Goal: Task Accomplishment & Management: Use online tool/utility

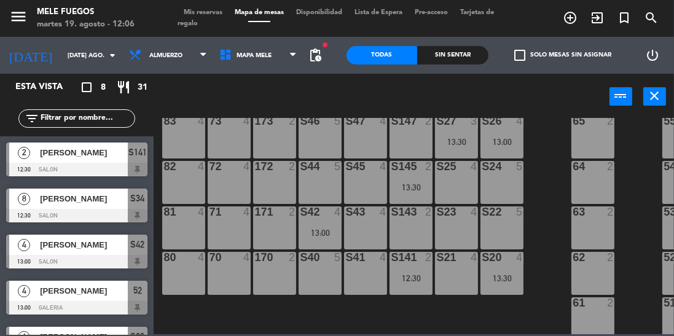
scroll to position [206, 0]
click at [319, 229] on div "13:00" at bounding box center [320, 232] width 43 height 9
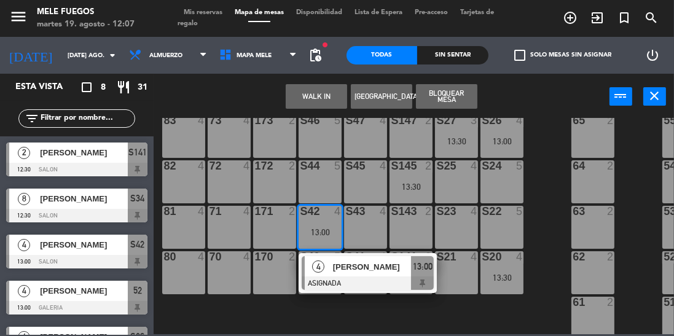
click at [408, 225] on div "S143 2" at bounding box center [410, 227] width 43 height 43
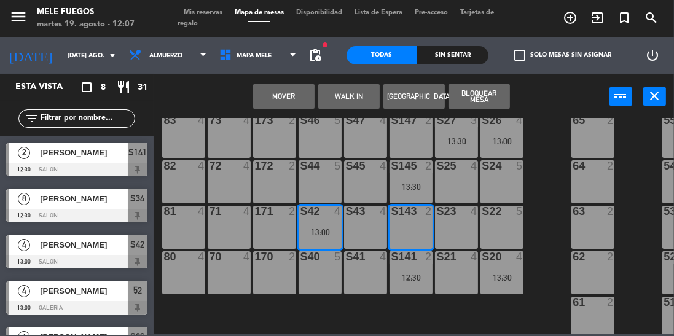
click at [287, 93] on button "Mover" at bounding box center [283, 96] width 61 height 25
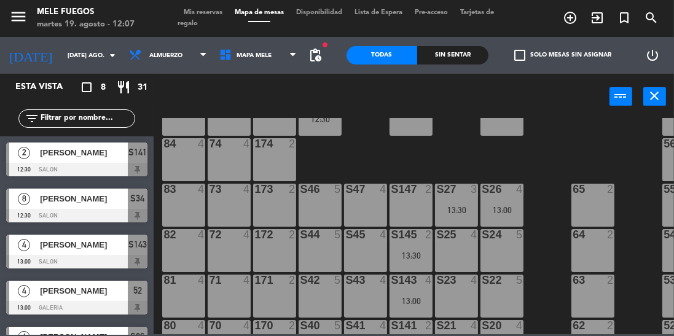
scroll to position [138, 0]
click at [320, 205] on div "S46 5" at bounding box center [320, 204] width 43 height 43
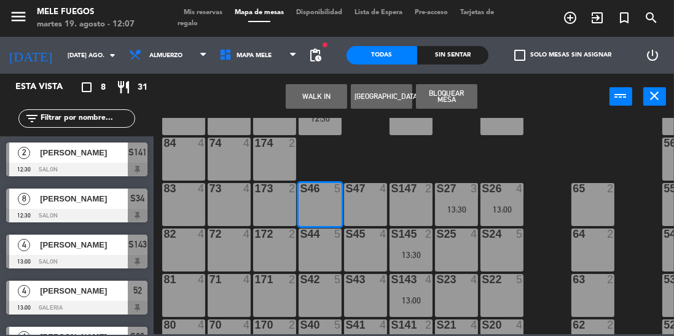
click at [455, 96] on button "Bloquear Mesa" at bounding box center [446, 96] width 61 height 25
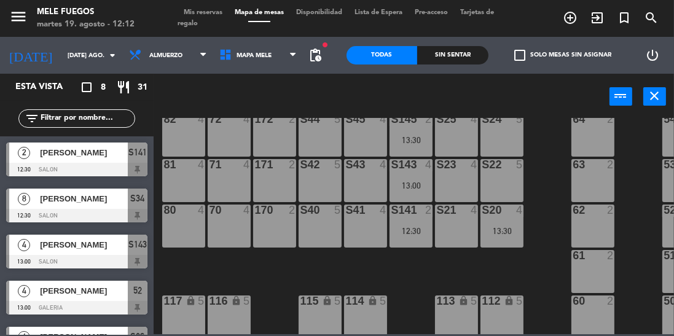
scroll to position [254, 0]
click at [318, 232] on div "S40 5" at bounding box center [320, 225] width 43 height 43
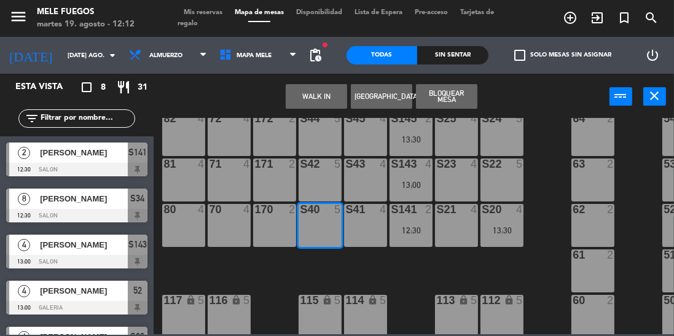
click at [448, 97] on button "Bloquear Mesa" at bounding box center [446, 96] width 61 height 25
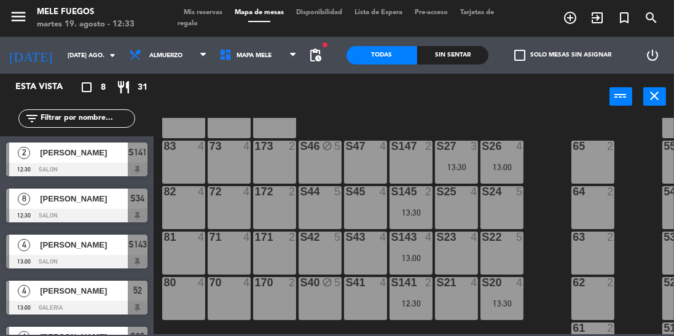
scroll to position [180, 0]
click at [324, 202] on div "S44 5" at bounding box center [320, 208] width 43 height 43
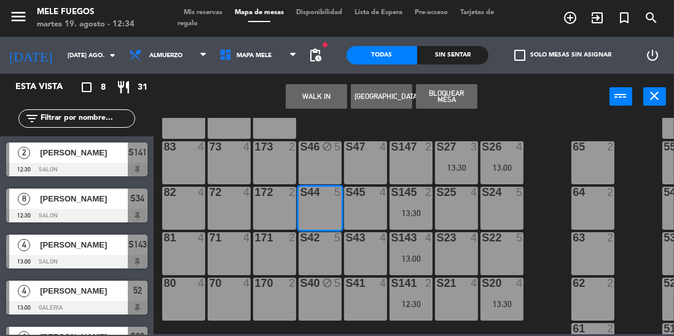
click at [450, 96] on button "Bloquear Mesa" at bounding box center [446, 96] width 61 height 25
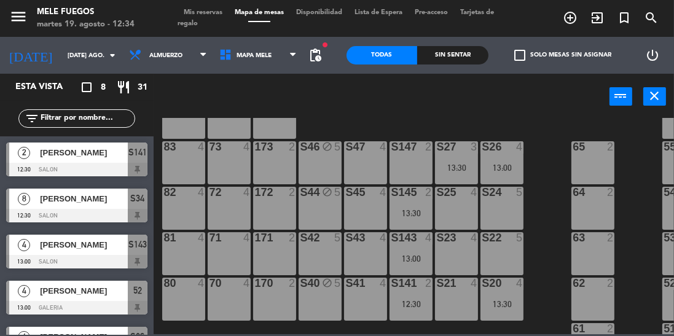
click at [359, 296] on div "S41 4" at bounding box center [365, 299] width 43 height 43
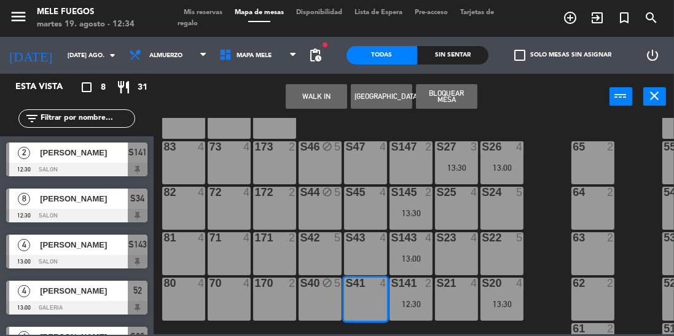
click at [445, 98] on button "Bloquear Mesa" at bounding box center [446, 96] width 61 height 25
click at [452, 99] on button "Bloquear Mesa" at bounding box center [446, 96] width 61 height 25
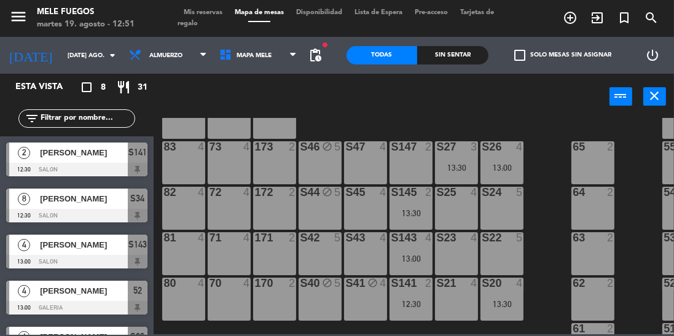
click at [92, 112] on input "text" at bounding box center [86, 119] width 95 height 14
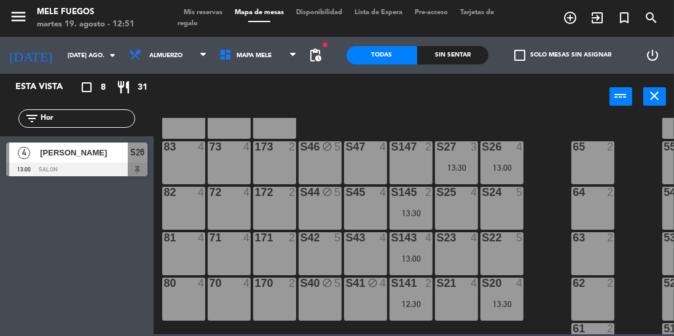
type input "Hor"
click at [141, 162] on div "S26" at bounding box center [138, 153] width 20 height 20
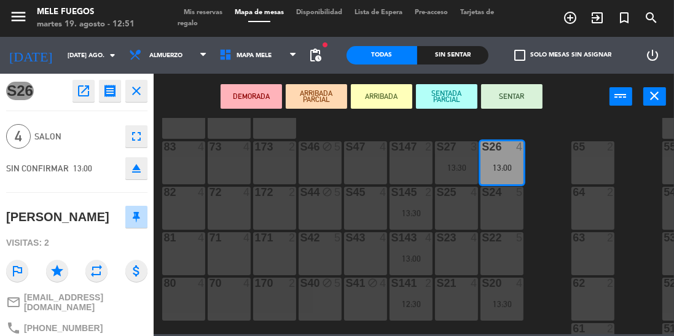
click at [530, 90] on button "SENTAR" at bounding box center [511, 96] width 61 height 25
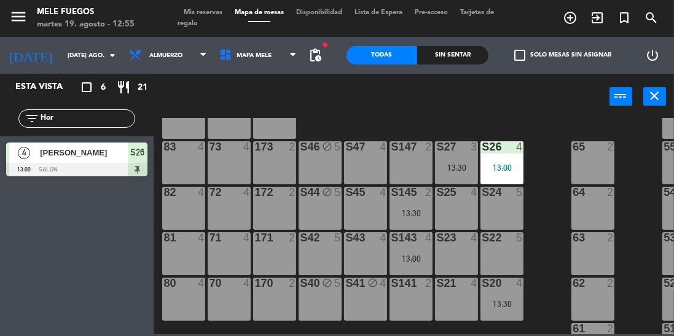
click at [77, 113] on input "Hor" at bounding box center [86, 119] width 95 height 14
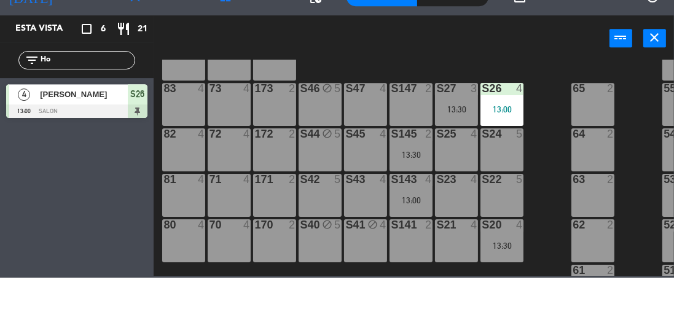
type input "H"
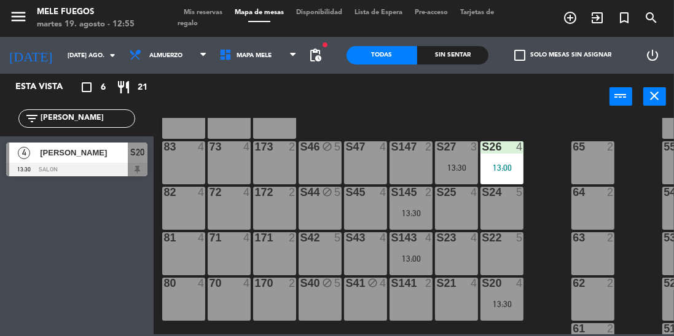
type input "[PERSON_NAME]"
click at [138, 160] on div "S20" at bounding box center [138, 153] width 20 height 20
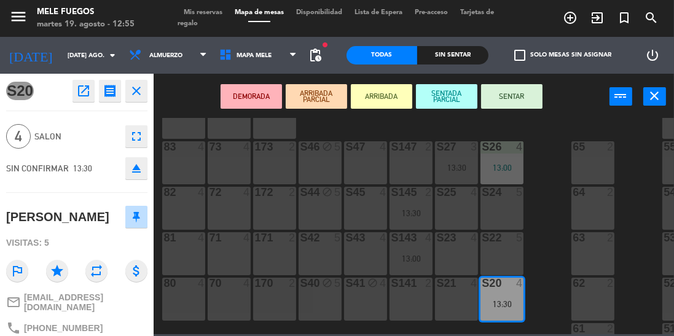
click at [523, 97] on button "SENTAR" at bounding box center [511, 96] width 61 height 25
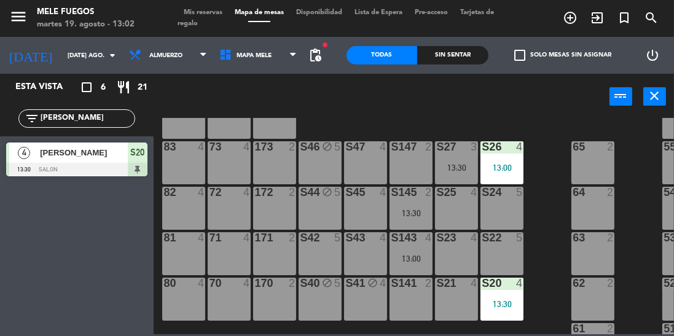
click at [662, 98] on button "close" at bounding box center [654, 96] width 23 height 18
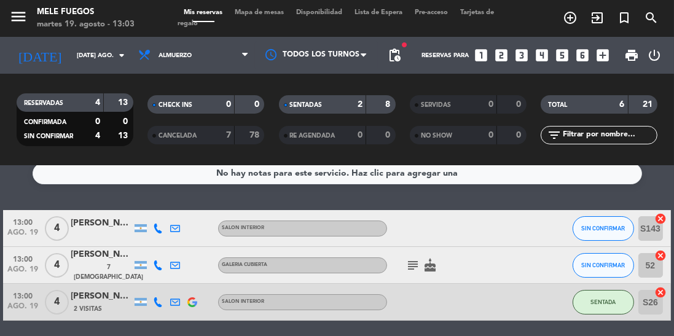
scroll to position [12, 0]
click at [113, 216] on div "[PERSON_NAME]" at bounding box center [101, 223] width 61 height 14
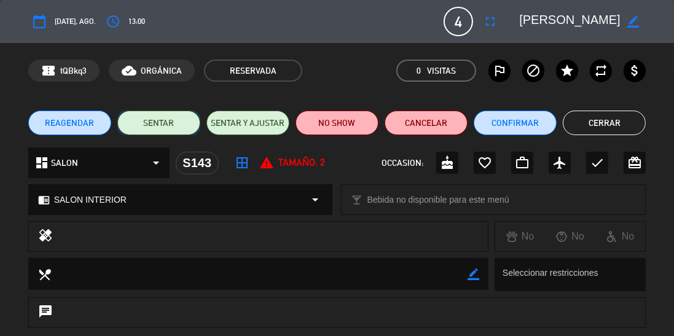
click at [161, 133] on button "SENTAR" at bounding box center [158, 123] width 83 height 25
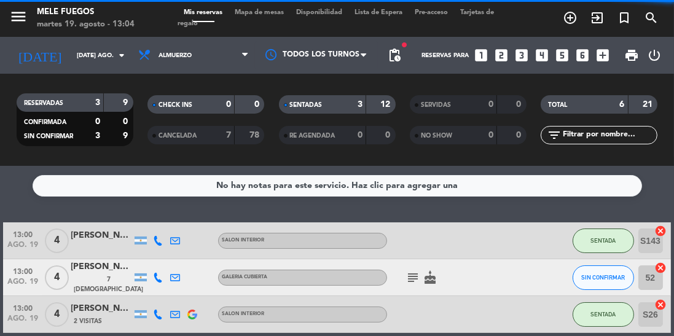
scroll to position [127, 0]
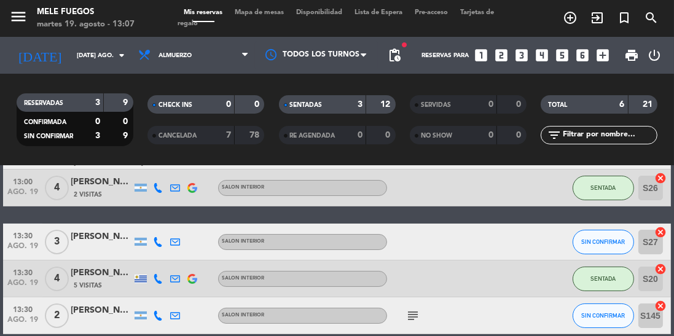
click at [257, 25] on div "Mis reservas Mapa de mesas Disponibilidad Lista de Espera Pre-acceso Tarjetas d…" at bounding box center [337, 18] width 319 height 22
click at [262, 14] on span "Mapa de mesas" at bounding box center [259, 12] width 61 height 7
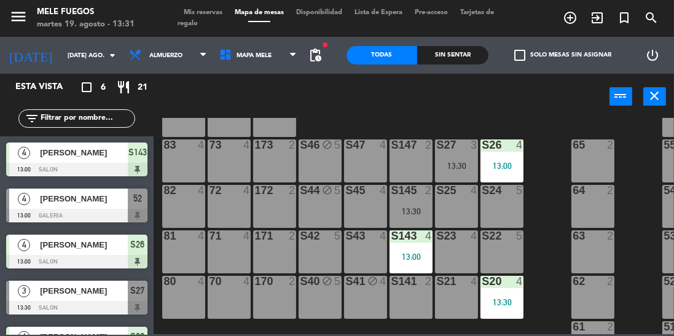
scroll to position [185, 0]
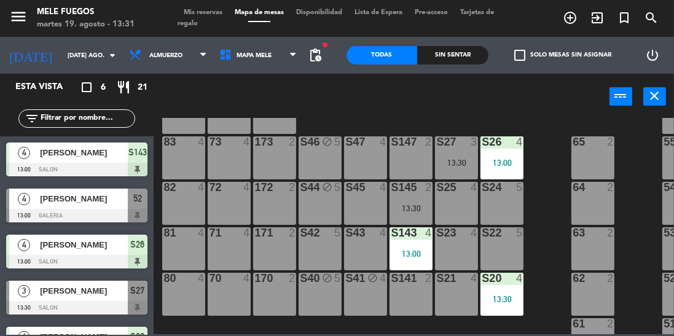
click at [367, 203] on div "S45 4" at bounding box center [365, 203] width 43 height 43
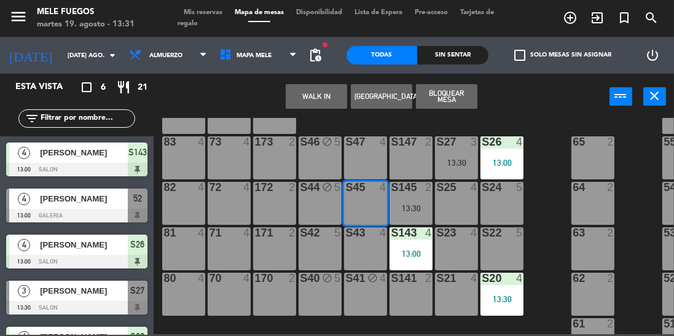
click at [446, 96] on button "Bloquear Mesa" at bounding box center [446, 96] width 61 height 25
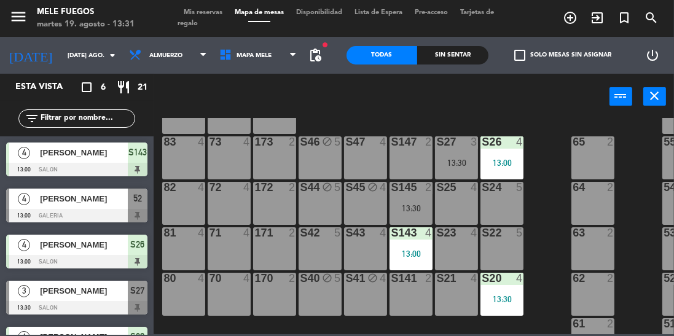
click at [362, 162] on div "S47 4" at bounding box center [365, 157] width 43 height 43
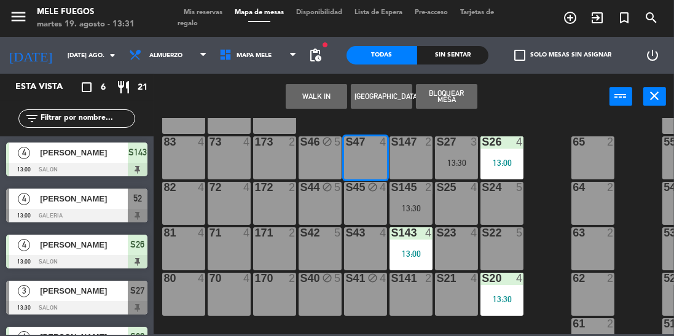
click at [457, 95] on button "Bloquear Mesa" at bounding box center [446, 96] width 61 height 25
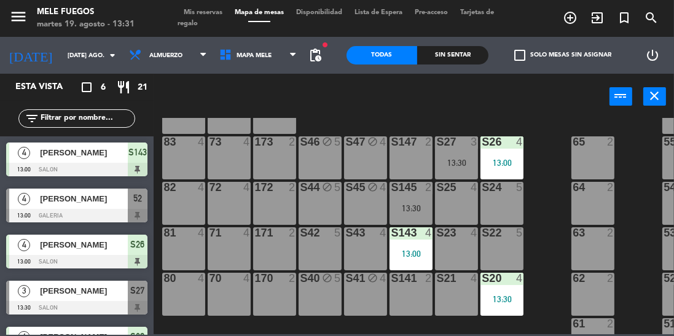
click at [417, 158] on div "S147 2" at bounding box center [410, 157] width 43 height 43
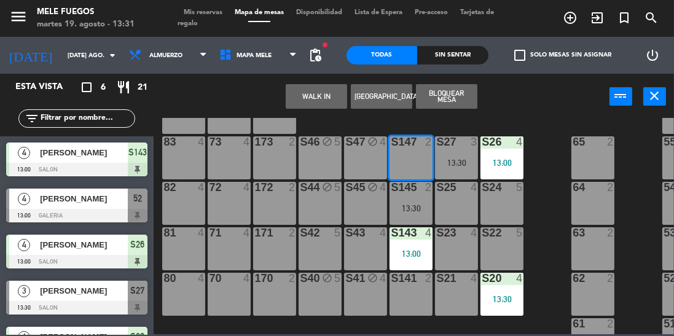
click at [445, 90] on button "Bloquear Mesa" at bounding box center [446, 96] width 61 height 25
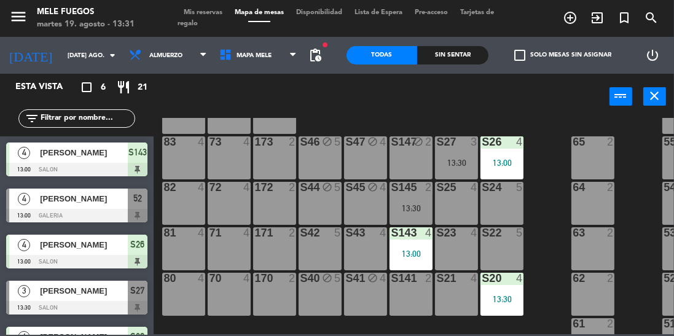
click at [364, 275] on div "block" at bounding box center [366, 279] width 20 height 12
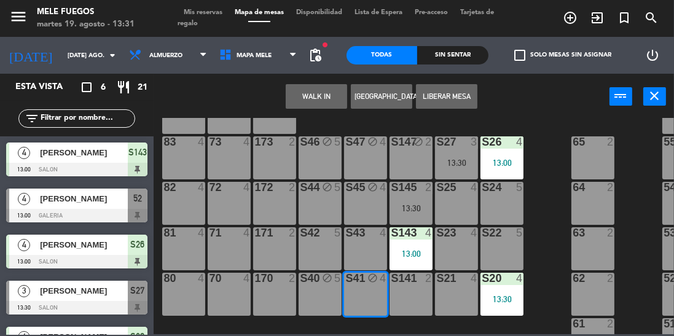
click at [362, 247] on div "S43 4" at bounding box center [365, 248] width 43 height 43
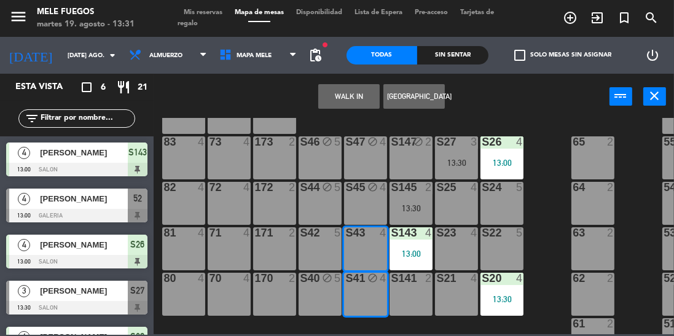
click at [365, 286] on div "S41 block 4" at bounding box center [365, 294] width 43 height 43
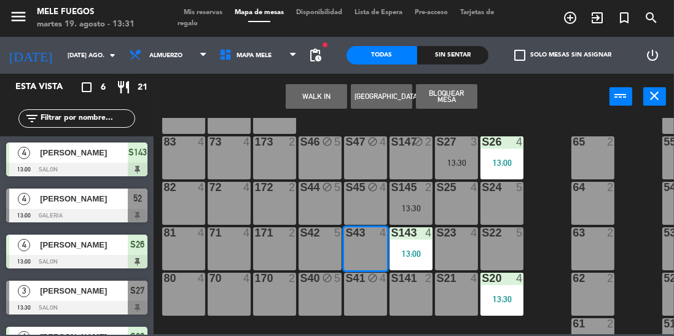
click at [446, 99] on button "Bloquear Mesa" at bounding box center [446, 96] width 61 height 25
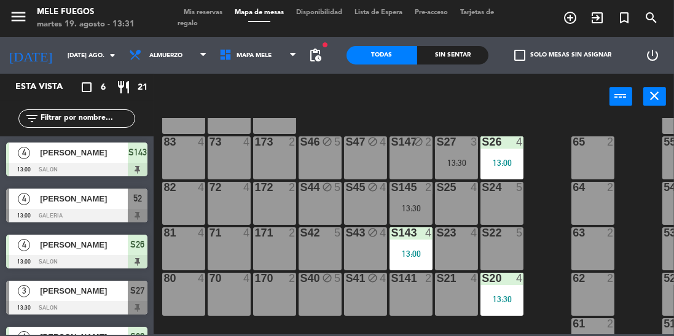
click at [460, 284] on div "S21 4" at bounding box center [456, 279] width 43 height 12
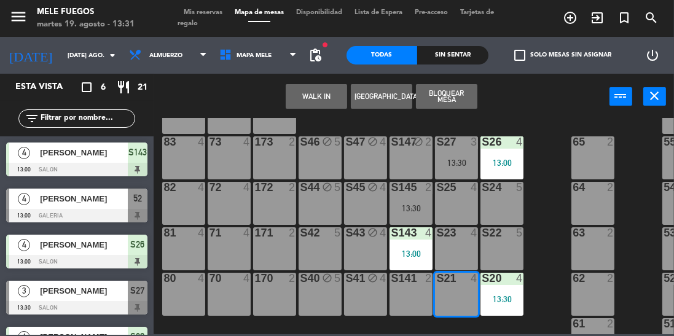
click at [456, 96] on button "Bloquear Mesa" at bounding box center [446, 96] width 61 height 25
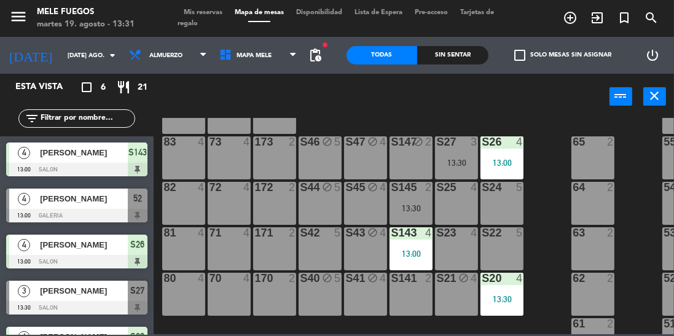
click at [362, 296] on div "S41 block 4" at bounding box center [365, 294] width 43 height 43
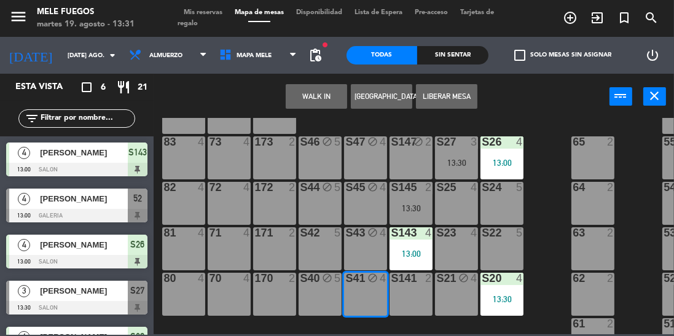
click at [453, 104] on button "Liberar Mesa" at bounding box center [446, 96] width 61 height 25
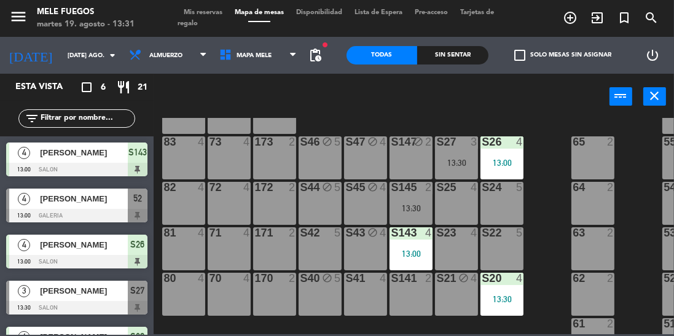
click at [448, 154] on div "S27 3 13:30" at bounding box center [456, 157] width 43 height 43
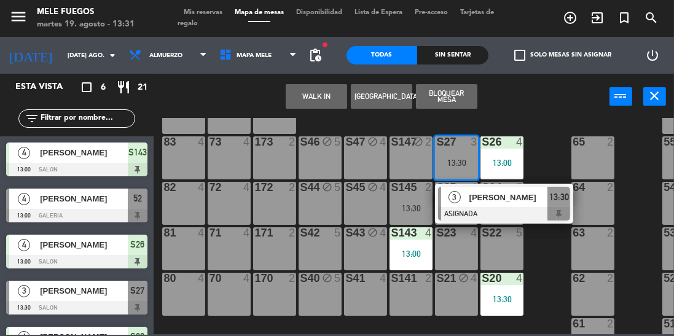
click at [311, 104] on button "WALK IN" at bounding box center [316, 96] width 61 height 25
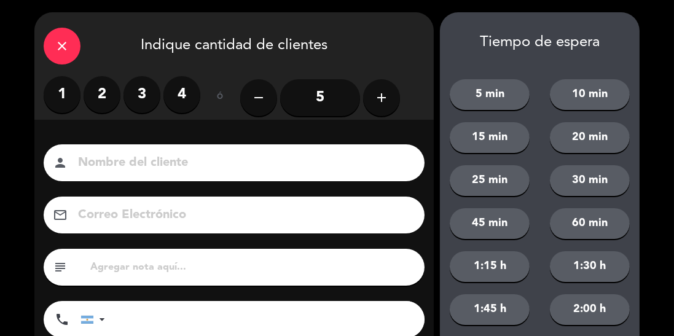
click at [66, 42] on icon "close" at bounding box center [62, 46] width 15 height 15
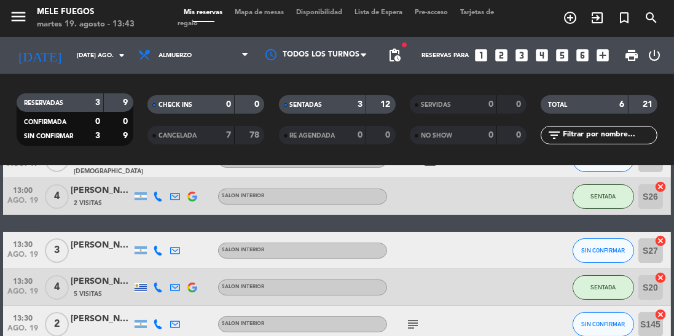
scroll to position [119, 0]
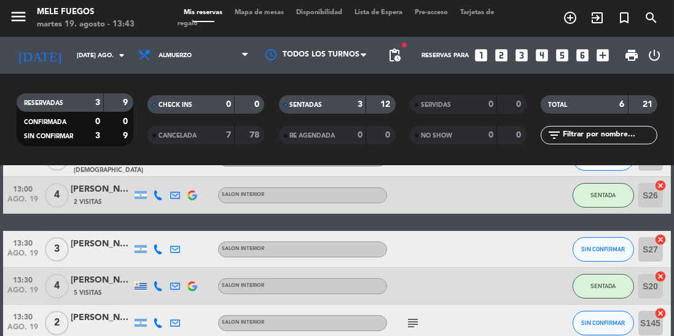
click at [109, 246] on div "[PERSON_NAME]" at bounding box center [101, 244] width 61 height 14
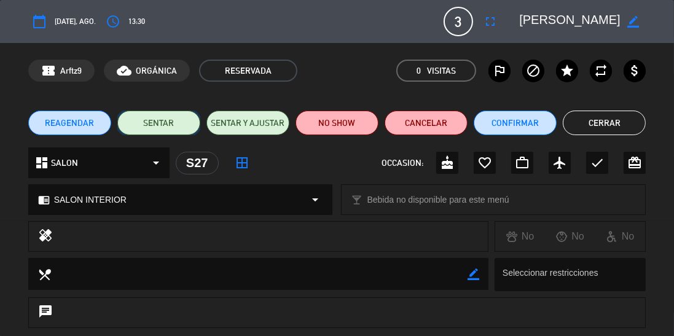
click at [163, 124] on button "SENTAR" at bounding box center [158, 123] width 83 height 25
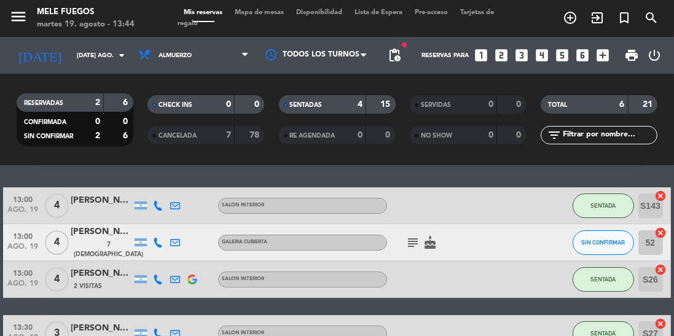
scroll to position [127, 0]
